Goal: Task Accomplishment & Management: Manage account settings

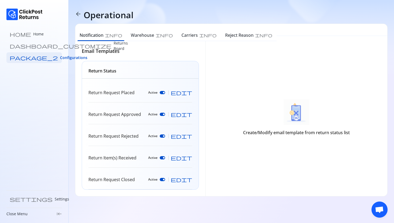
click at [191, 93] on span "edit" at bounding box center [181, 92] width 21 height 5
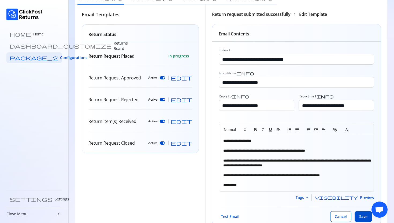
scroll to position [39, 0]
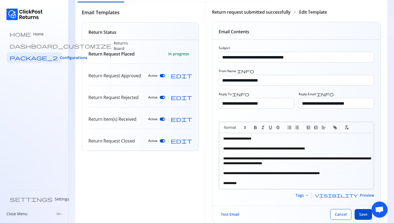
click at [360, 195] on span "Preview" at bounding box center [367, 194] width 14 height 5
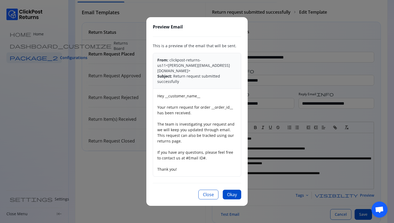
scroll to position [56, 0]
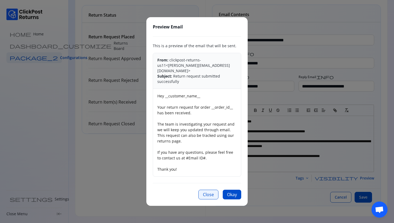
click at [209, 189] on button "Close" at bounding box center [208, 194] width 20 height 10
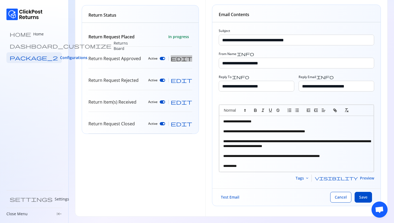
drag, startPoint x: 194, startPoint y: 60, endPoint x: 177, endPoint y: 60, distance: 16.6
click at [177, 60] on div "Return Request Placed In progress Return Request Approved Active edit Return Re…" at bounding box center [140, 80] width 116 height 106
copy div "edit"
click at [193, 66] on div "Return Request Placed In progress Return Request Approved Active edit Return Re…" at bounding box center [140, 80] width 116 height 106
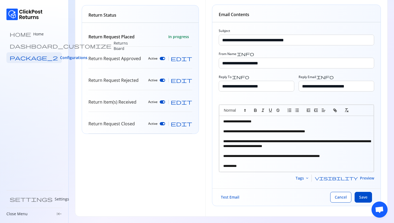
scroll to position [0, 0]
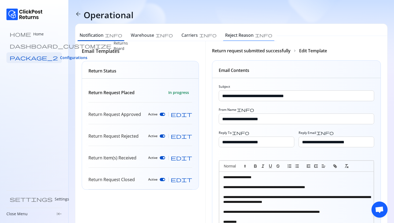
click at [225, 36] on h6 "Reject Reason" at bounding box center [239, 35] width 28 height 6
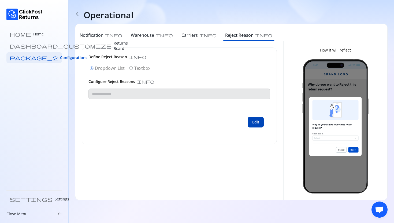
click at [257, 124] on span "Edit" at bounding box center [255, 121] width 7 height 5
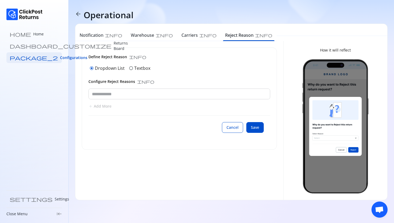
click at [94, 106] on span "Add More" at bounding box center [103, 105] width 18 height 5
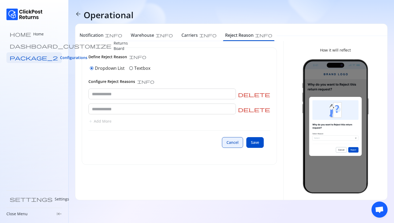
click at [235, 142] on span "Cancel" at bounding box center [232, 141] width 12 height 5
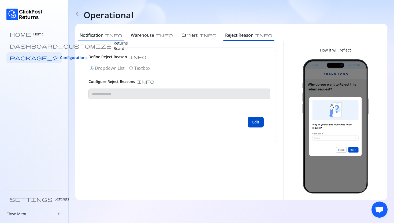
click at [90, 38] on h6 "Notification" at bounding box center [92, 35] width 24 height 6
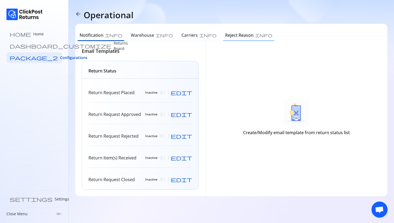
click at [225, 33] on h6 "Reject Reason" at bounding box center [239, 35] width 28 height 6
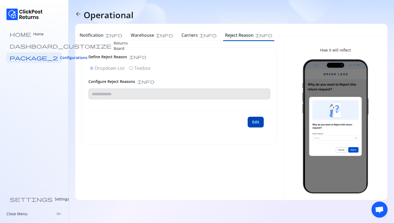
click at [251, 124] on button "Edit" at bounding box center [255, 121] width 16 height 11
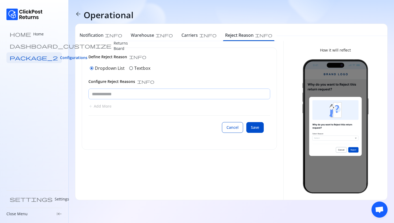
click at [112, 95] on input "text" at bounding box center [179, 94] width 181 height 10
type input "**********"
click at [99, 105] on span "Add More" at bounding box center [103, 105] width 18 height 5
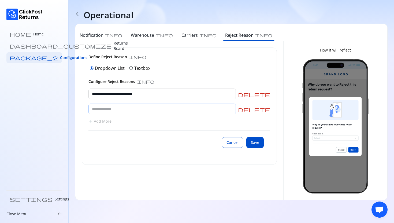
click at [128, 110] on input "text" at bounding box center [162, 109] width 147 height 10
type input "*"
click at [148, 160] on div "**********" at bounding box center [179, 106] width 194 height 116
click at [96, 120] on span "Add More" at bounding box center [103, 120] width 18 height 5
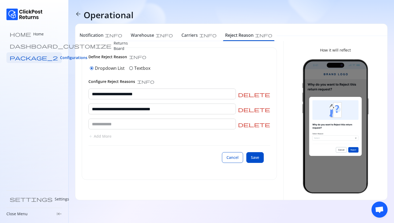
click at [268, 125] on span "delete" at bounding box center [254, 124] width 32 height 5
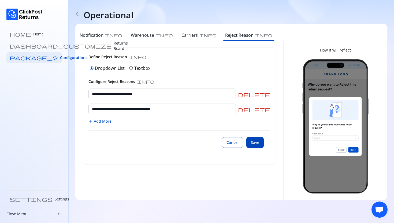
click at [257, 143] on span "Save" at bounding box center [255, 141] width 8 height 5
drag, startPoint x: 153, startPoint y: 93, endPoint x: 61, endPoint y: 87, distance: 92.3
click at [61, 87] on div "**********" at bounding box center [197, 111] width 394 height 223
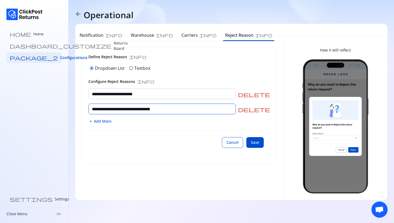
drag, startPoint x: 172, startPoint y: 107, endPoint x: 66, endPoint y: 104, distance: 106.1
click at [66, 104] on div "**********" at bounding box center [197, 111] width 394 height 223
paste input "text"
click at [152, 110] on input "**********" at bounding box center [162, 109] width 147 height 10
type input "**********"
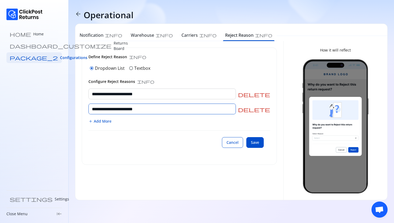
drag, startPoint x: 166, startPoint y: 107, endPoint x: 81, endPoint y: 106, distance: 85.7
click at [81, 106] on div "**********" at bounding box center [179, 120] width 208 height 159
click at [137, 158] on div "**********" at bounding box center [179, 106] width 194 height 116
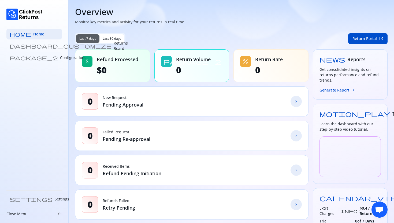
click at [60, 58] on p "Configurations" at bounding box center [73, 57] width 26 height 5
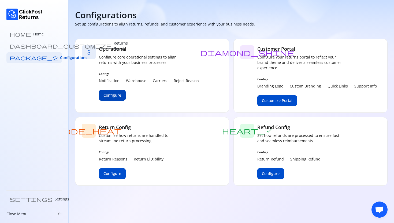
click at [110, 96] on span "Configure" at bounding box center [112, 94] width 18 height 5
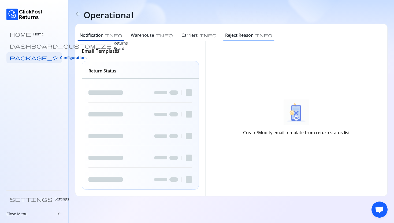
click at [225, 35] on h6 "Reject Reason" at bounding box center [239, 35] width 28 height 6
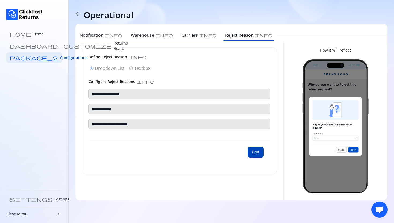
click at [257, 151] on span "Edit" at bounding box center [255, 151] width 7 height 5
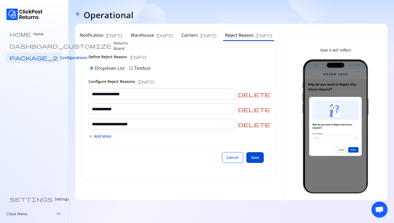
click at [94, 135] on span "Add More" at bounding box center [103, 135] width 18 height 5
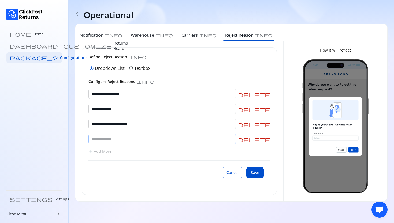
click at [110, 138] on input "text" at bounding box center [162, 139] width 147 height 10
type input "*"
click at [266, 139] on span "delete" at bounding box center [254, 139] width 32 height 5
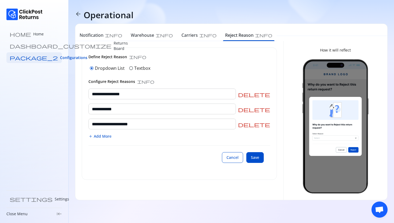
click at [267, 124] on span "delete" at bounding box center [254, 124] width 32 height 5
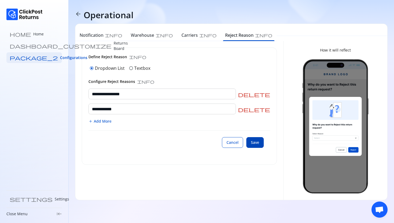
click at [255, 143] on span "Save" at bounding box center [255, 141] width 8 height 5
